Goal: Information Seeking & Learning: Find specific fact

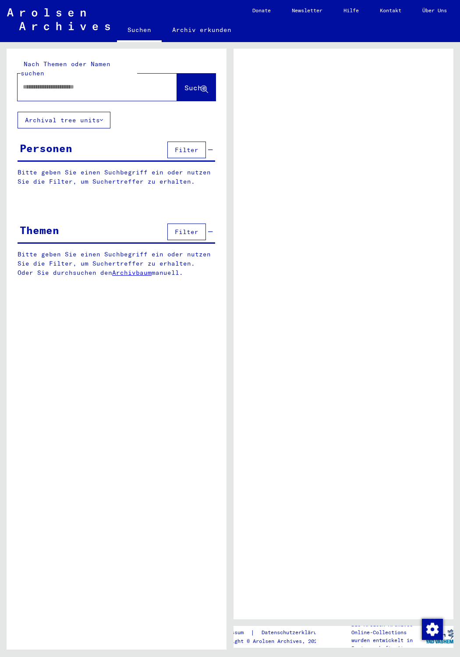
click at [49, 82] on input "text" at bounding box center [89, 86] width 133 height 9
type input "*********"
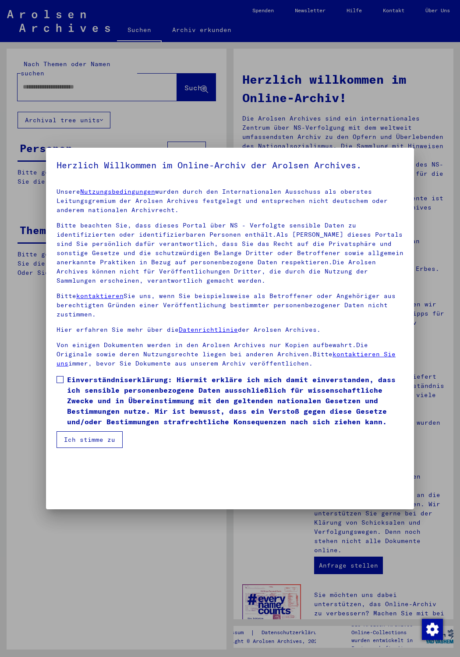
click at [62, 381] on span at bounding box center [60, 379] width 7 height 7
click at [99, 447] on button "Ich stimme zu" at bounding box center [90, 439] width 66 height 17
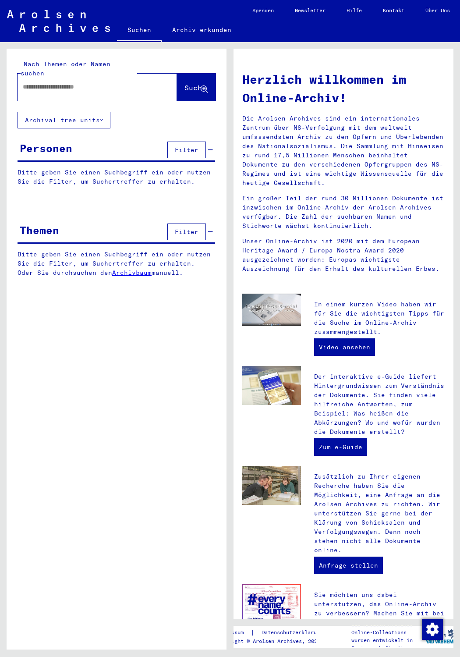
click at [72, 83] on div at bounding box center [84, 87] width 133 height 20
click at [72, 82] on input "text" at bounding box center [87, 86] width 128 height 9
type input "**********"
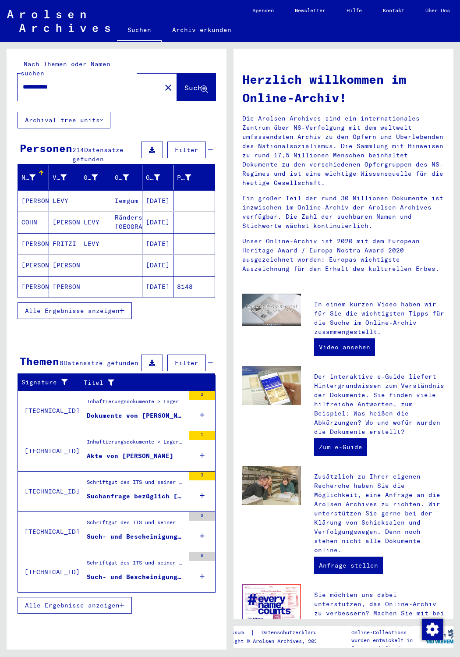
click at [66, 307] on span "Alle Ergebnisse anzeigen" at bounding box center [72, 311] width 95 height 8
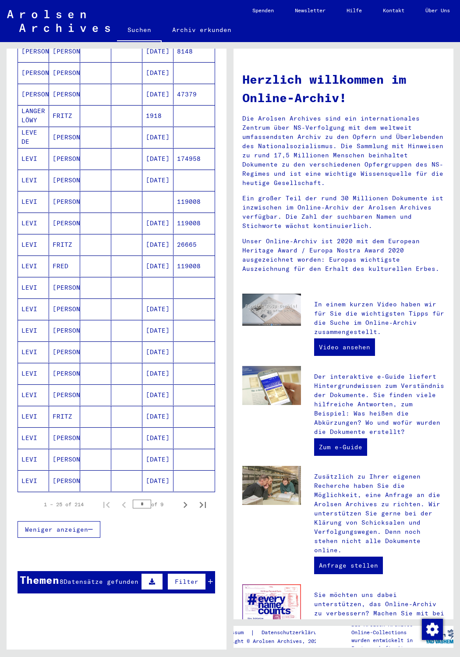
scroll to position [237, 0]
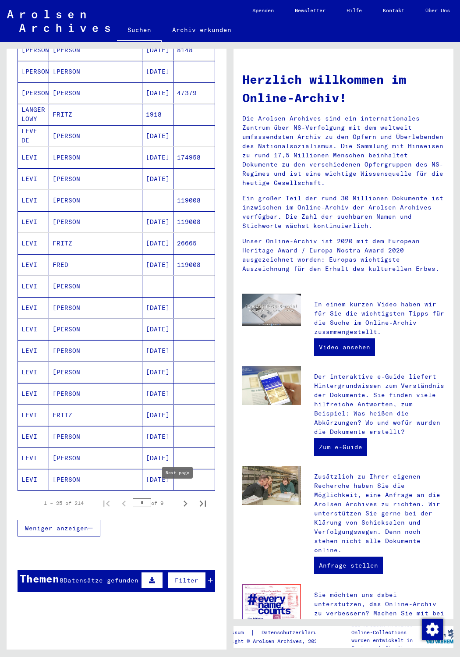
click at [179, 497] on icon "Next page" at bounding box center [185, 503] width 12 height 12
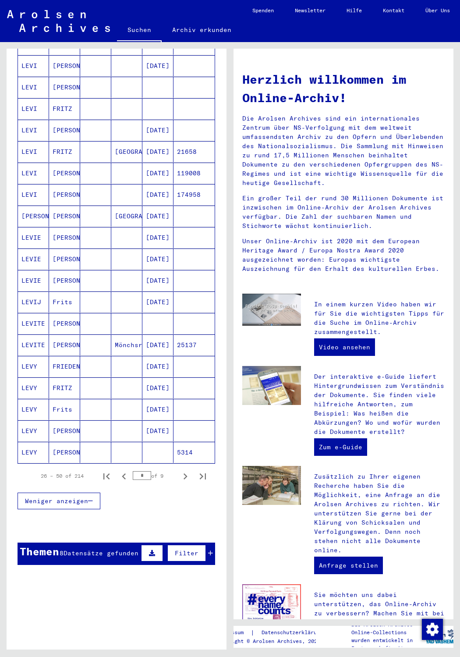
scroll to position [284, 0]
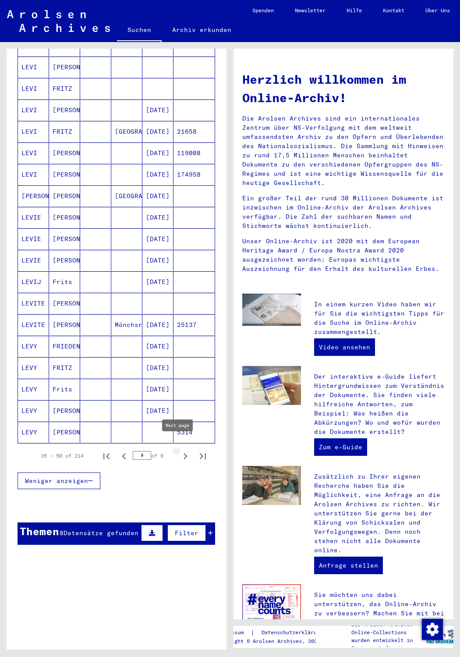
click at [180, 450] on icon "Next page" at bounding box center [185, 456] width 12 height 12
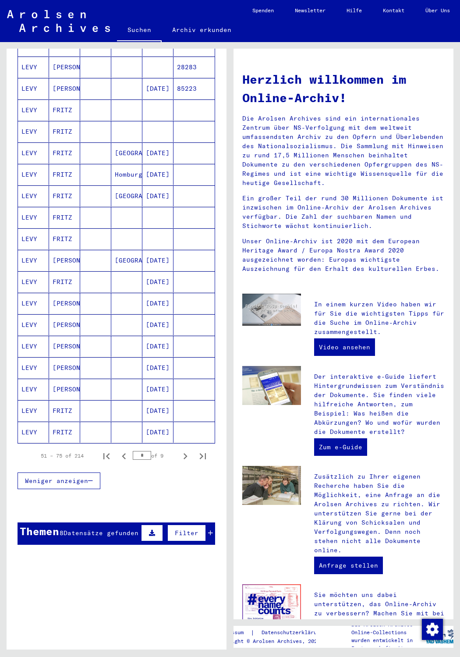
click at [184, 453] on icon "Next page" at bounding box center [186, 456] width 4 height 6
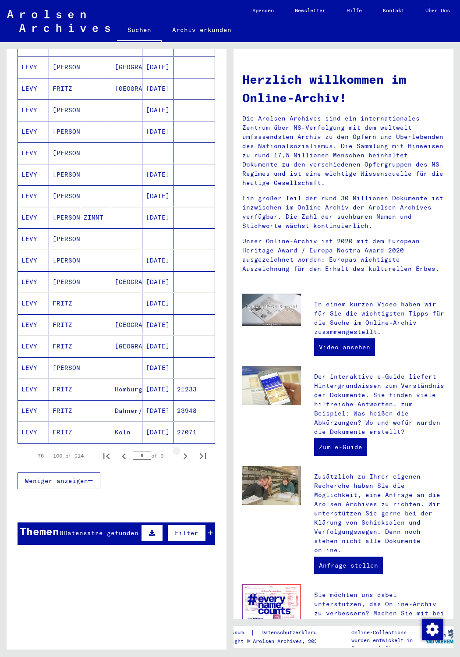
click at [184, 453] on icon "Next page" at bounding box center [186, 456] width 4 height 6
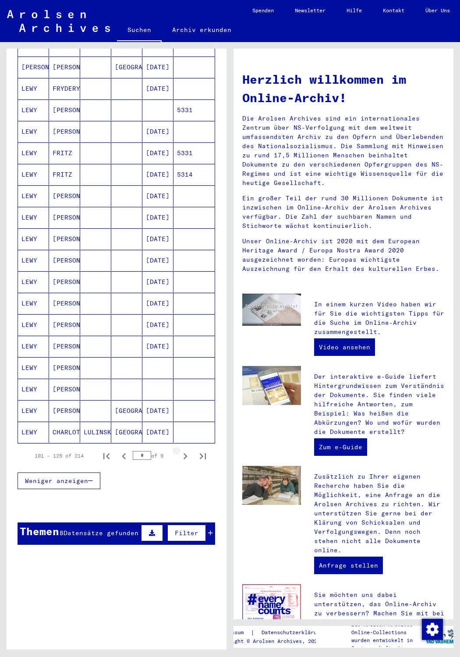
click at [184, 453] on icon "Next page" at bounding box center [186, 456] width 4 height 6
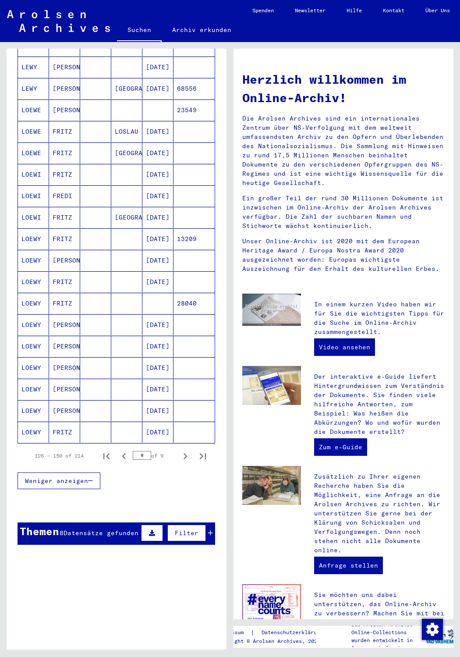
click at [151, 359] on mat-cell "[DATE]" at bounding box center [157, 367] width 31 height 21
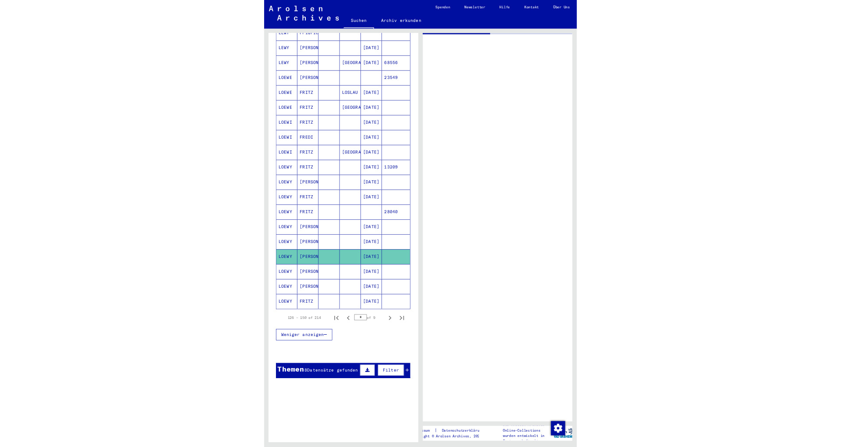
scroll to position [287, 0]
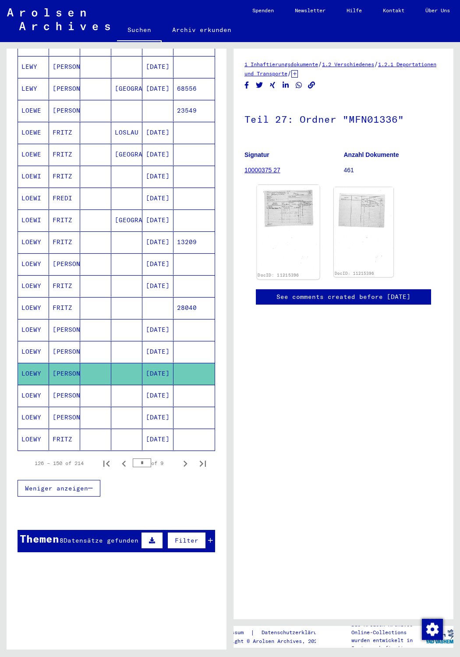
click at [300, 205] on img at bounding box center [288, 228] width 63 height 86
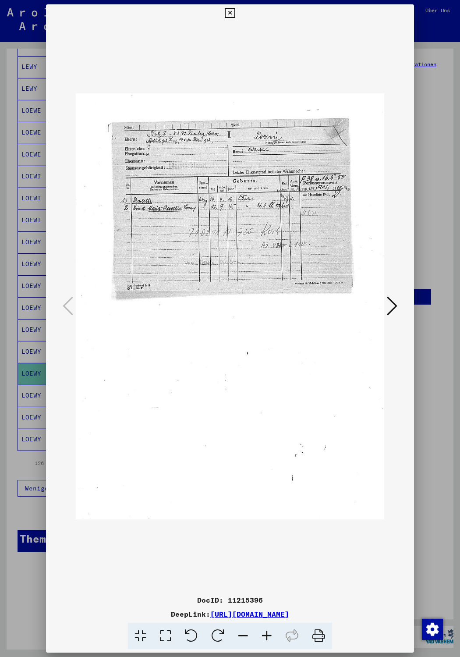
click at [235, 11] on icon at bounding box center [230, 13] width 10 height 11
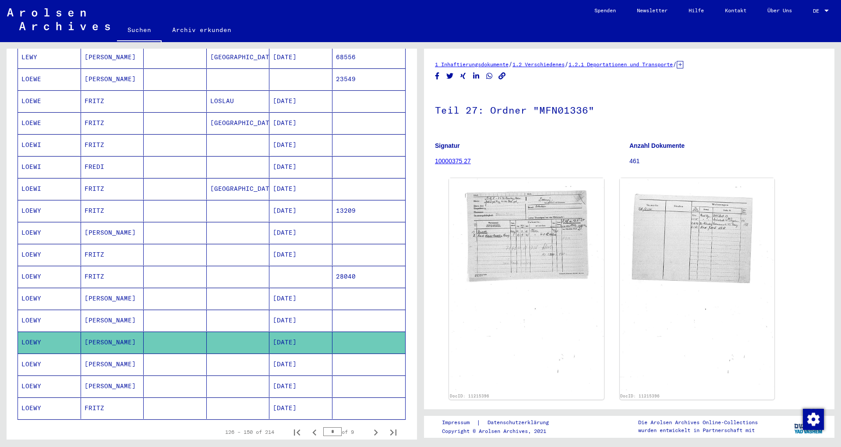
scroll to position [331, 0]
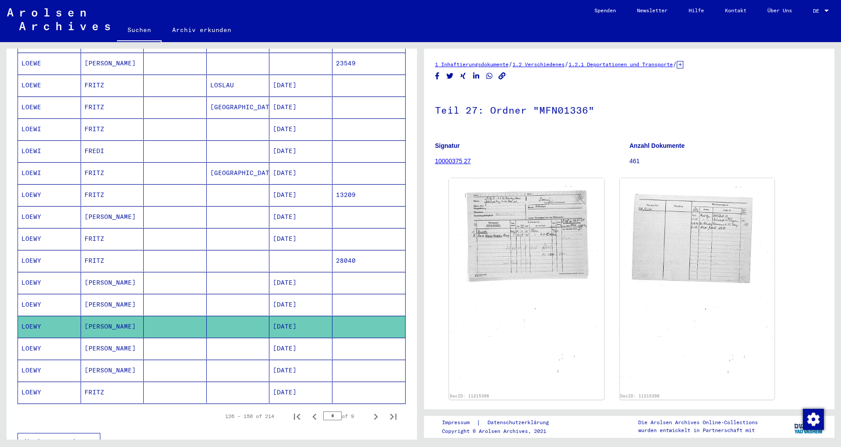
click at [345, 250] on mat-cell "28040" at bounding box center [369, 260] width 73 height 21
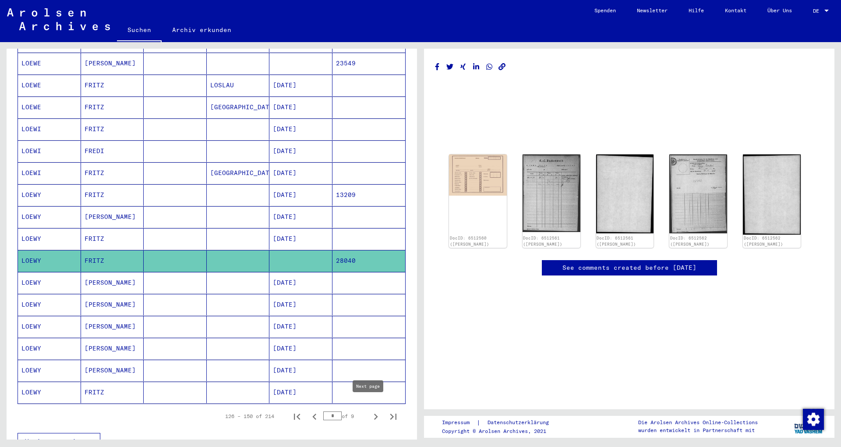
click at [370, 410] on icon "Next page" at bounding box center [376, 416] width 12 height 12
type input "*"
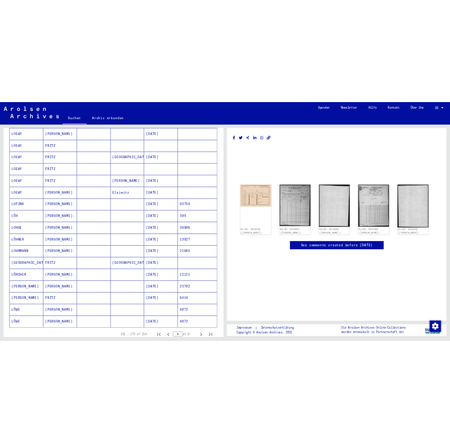
scroll to position [331, 0]
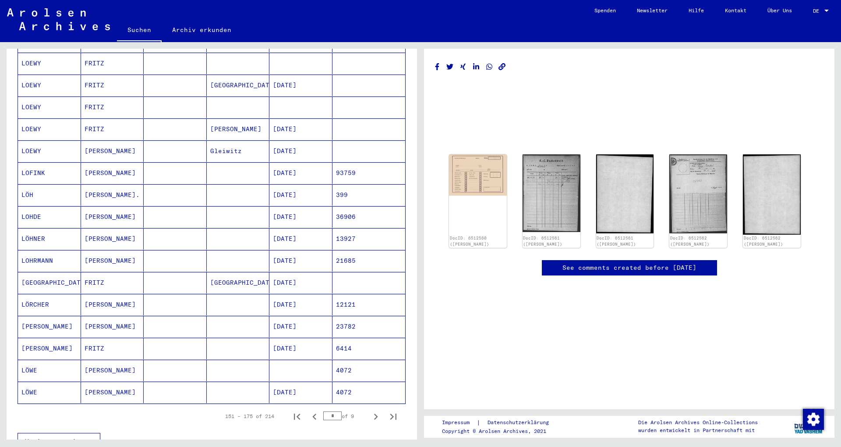
click at [297, 340] on mat-cell "[DATE]" at bounding box center [300, 347] width 63 height 21
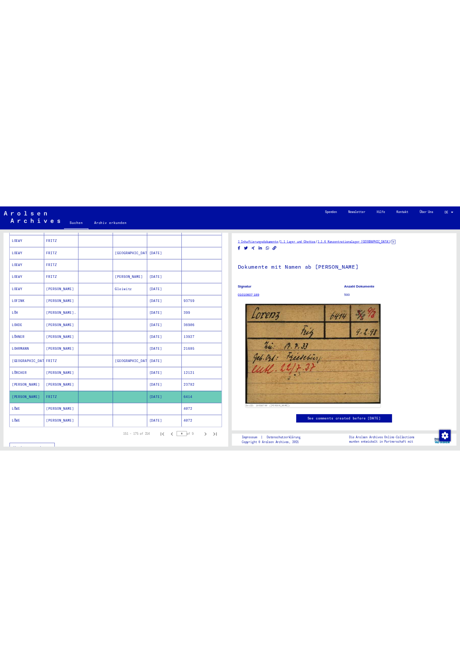
scroll to position [335, 0]
